Goal: Task Accomplishment & Management: Manage account settings

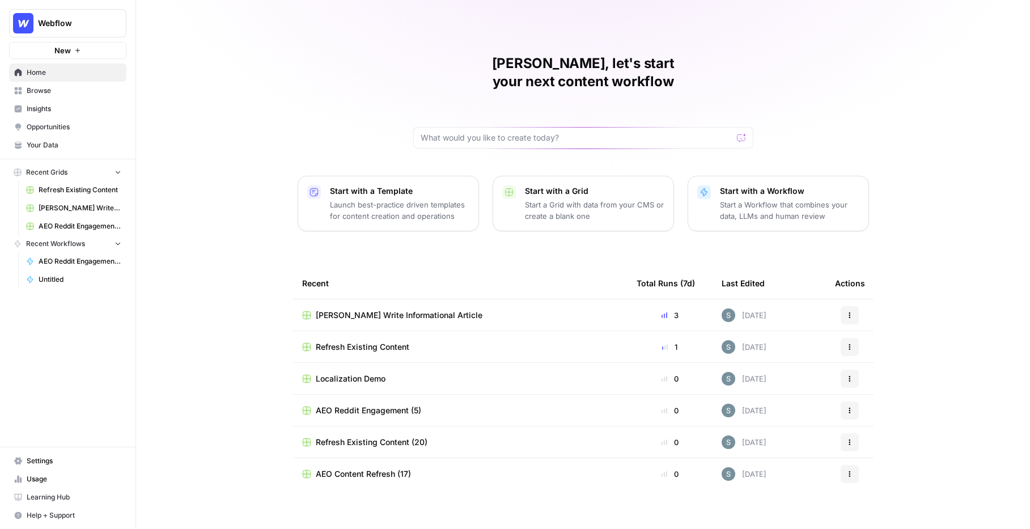
click at [80, 120] on link "Opportunities" at bounding box center [67, 127] width 117 height 18
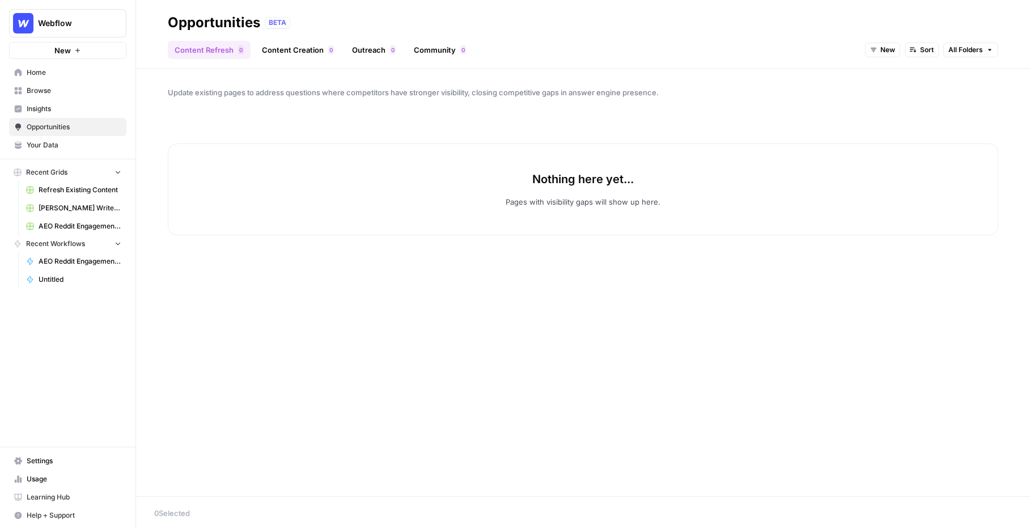
click at [317, 46] on link "Content Creation 0" at bounding box center [298, 50] width 86 height 18
click at [219, 51] on link "Content Refresh 0" at bounding box center [209, 50] width 83 height 18
click at [378, 46] on link "Outreach 0" at bounding box center [373, 50] width 57 height 18
click at [215, 46] on link "Content Refresh 0" at bounding box center [209, 50] width 83 height 18
click at [74, 207] on span "[PERSON_NAME] Write Informational Article" at bounding box center [80, 208] width 83 height 10
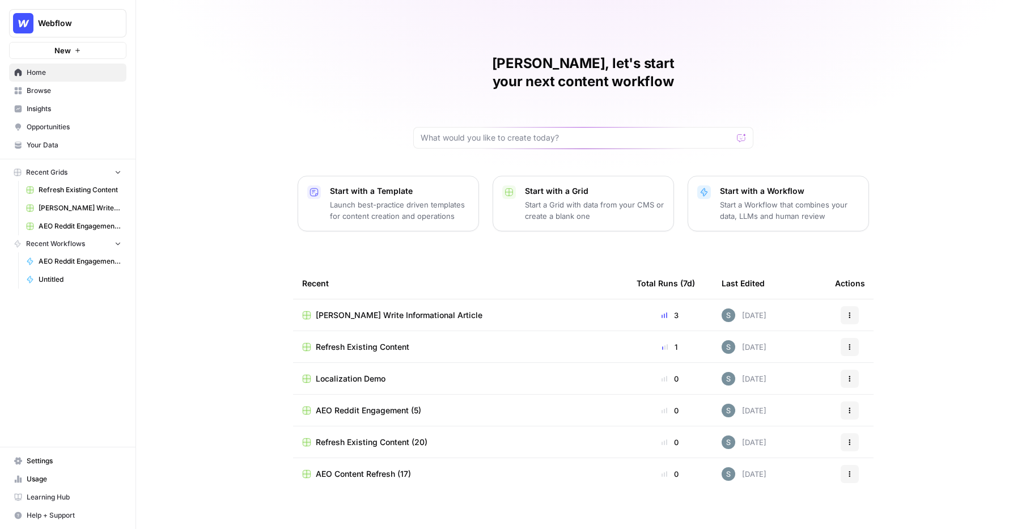
click at [82, 5] on div "Webflow New" at bounding box center [67, 29] width 135 height 59
click at [82, 18] on span "Webflow" at bounding box center [72, 23] width 69 height 11
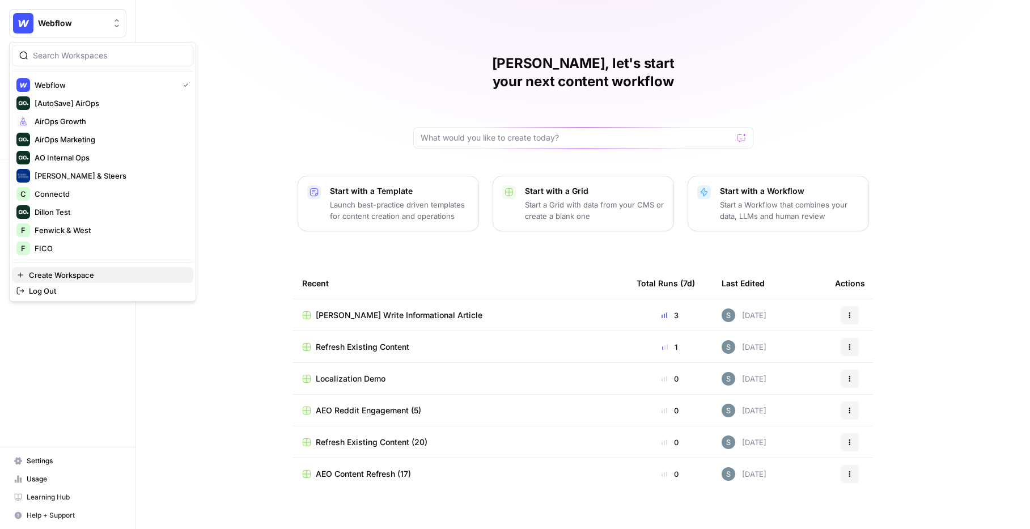
click at [108, 269] on button "Create Workspace" at bounding box center [102, 275] width 181 height 16
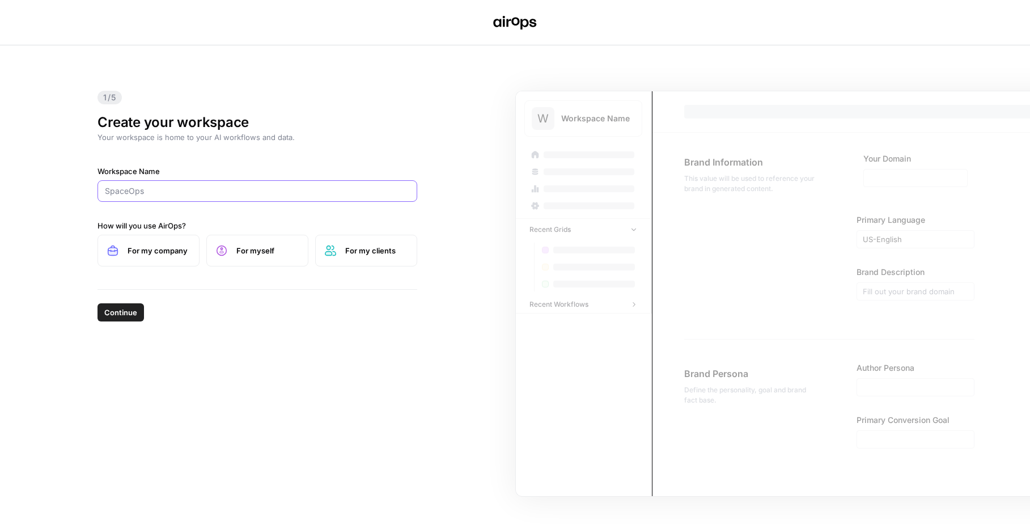
click at [292, 192] on input "Workspace Name" at bounding box center [257, 190] width 305 height 11
type input "Louis Poulsen"
click at [179, 245] on span "For my company" at bounding box center [159, 250] width 62 height 11
click at [121, 313] on span "Continue" at bounding box center [120, 312] width 33 height 11
